Goal: Task Accomplishment & Management: Manage account settings

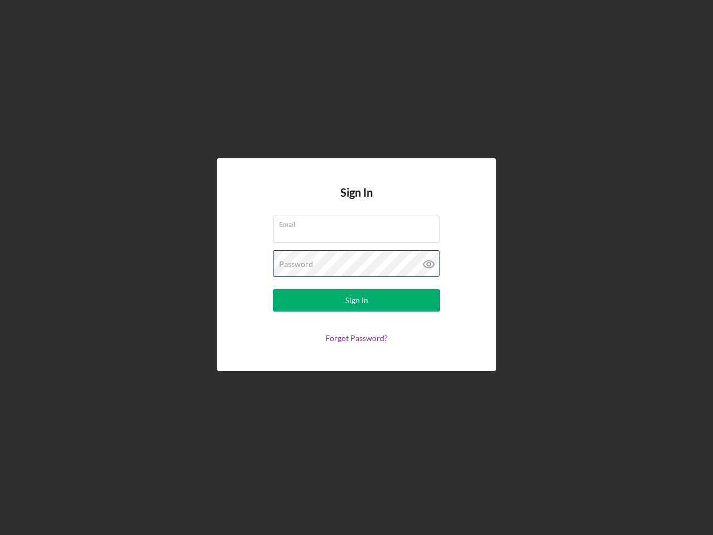
click at [357, 267] on div "Password" at bounding box center [356, 264] width 167 height 28
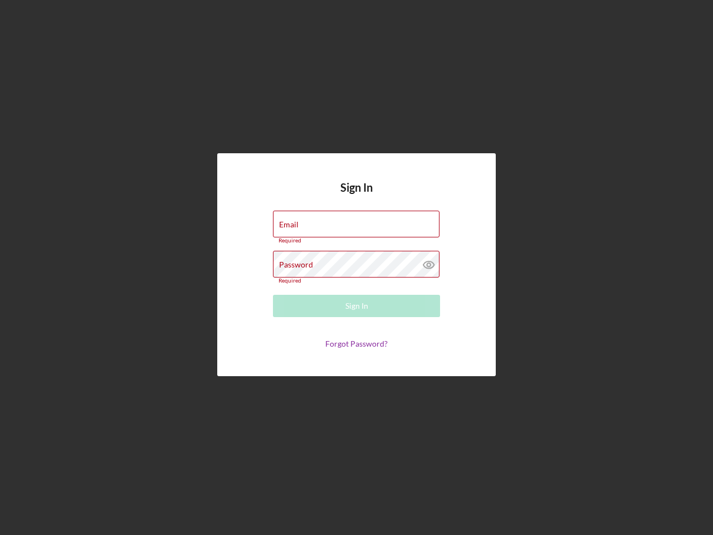
click at [429, 264] on icon at bounding box center [429, 265] width 28 height 28
